Goal: Information Seeking & Learning: Compare options

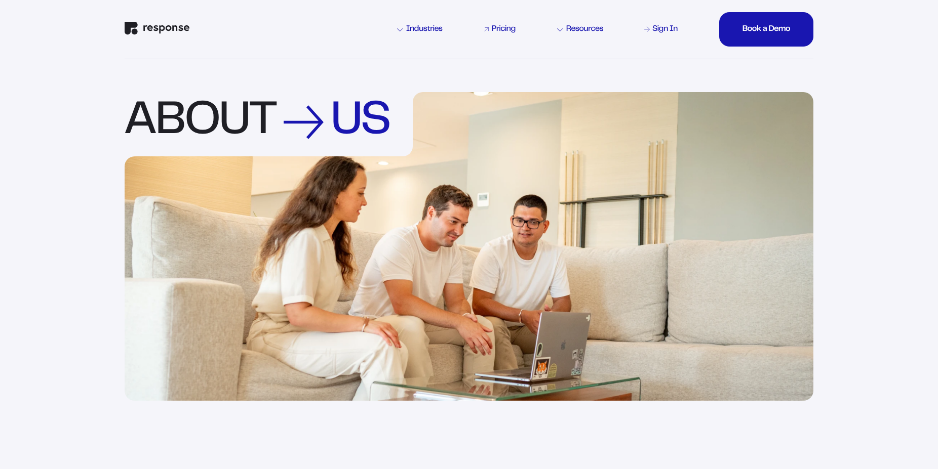
click at [509, 30] on div "Pricing" at bounding box center [504, 29] width 24 height 8
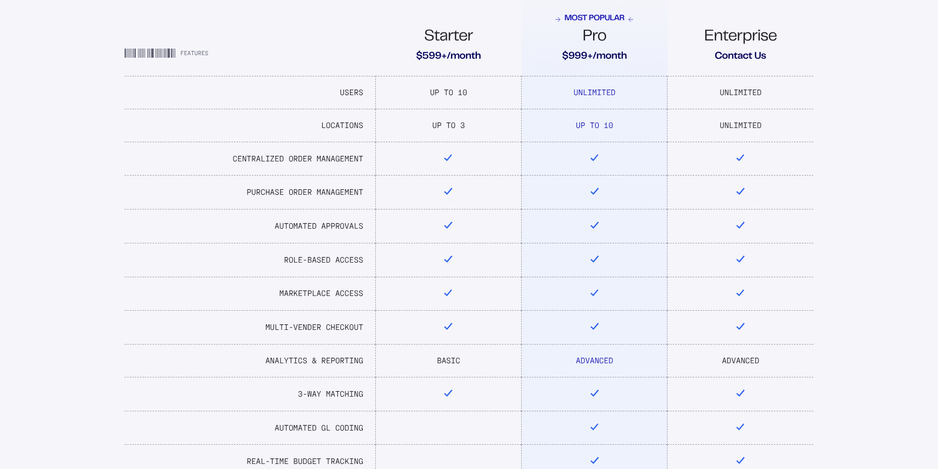
scroll to position [362, 0]
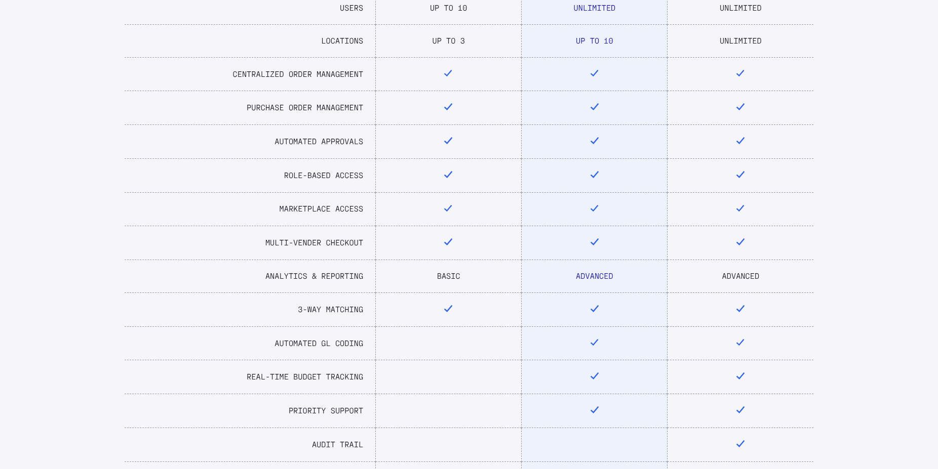
click at [735, 271] on td "Advanced" at bounding box center [740, 276] width 146 height 33
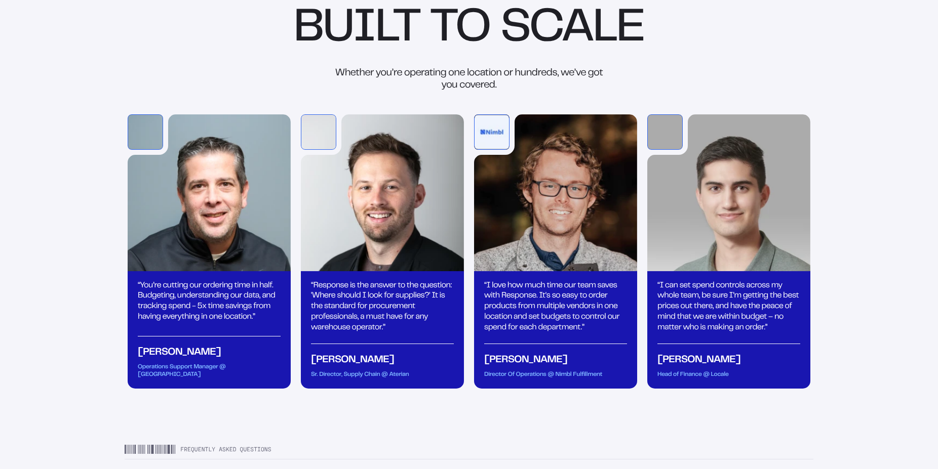
scroll to position [1395, 0]
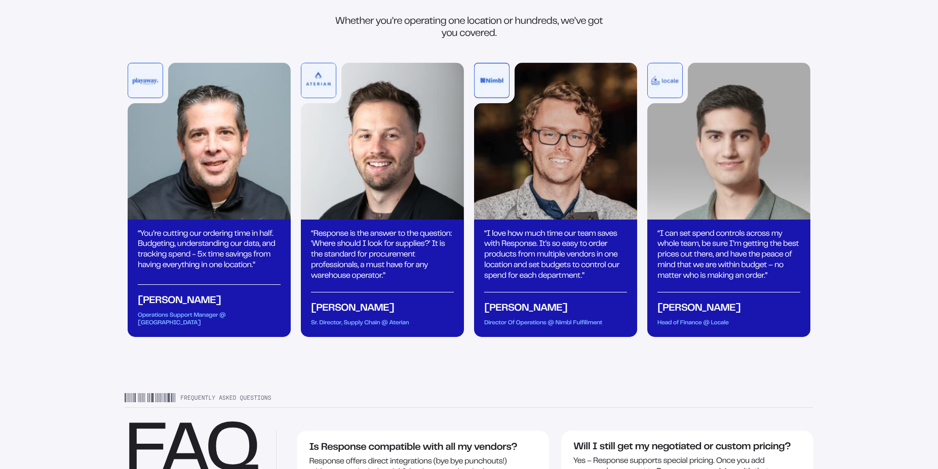
click at [240, 312] on div "Operations Support Manager @ [GEOGRAPHIC_DATA]" at bounding box center [209, 319] width 143 height 15
click at [239, 312] on div "Operations Support Manager @ [GEOGRAPHIC_DATA]" at bounding box center [209, 319] width 143 height 15
copy div "Playaway"
click at [399, 320] on div "Sr. Director, Supply Chain @ Aterian" at bounding box center [382, 323] width 143 height 7
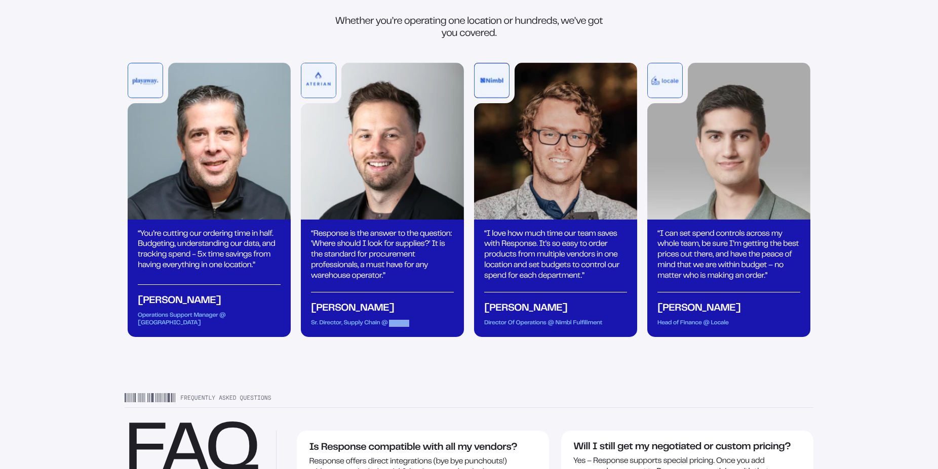
copy div "Aterian"
click at [586, 320] on div "Director Of Operations @ Nimbl Fulfillment" at bounding box center [555, 323] width 143 height 7
click at [584, 320] on div "Director Of Operations @ Nimbl Fulfillment" at bounding box center [555, 323] width 143 height 7
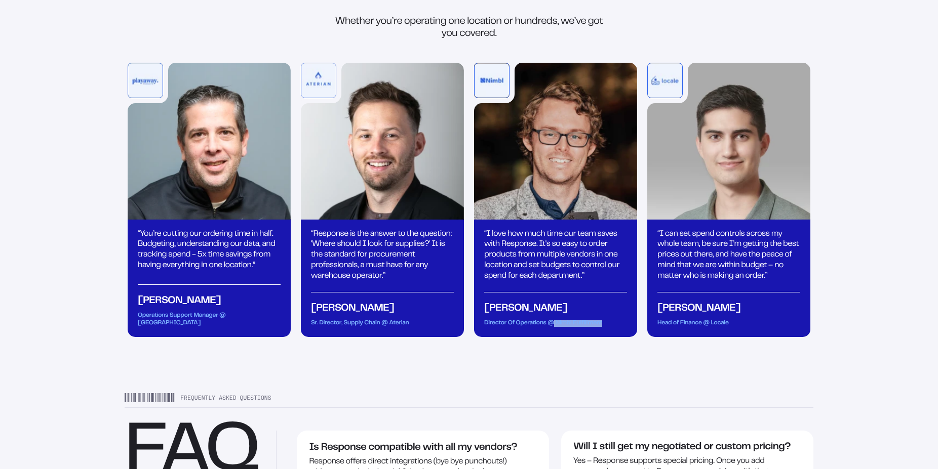
drag, startPoint x: 555, startPoint y: 311, endPoint x: 616, endPoint y: 310, distance: 61.8
click at [616, 320] on div "Director Of Operations @ Nimbl Fulfillment" at bounding box center [555, 323] width 143 height 7
copy div "Nimbl Fulfillment"
